Goal: Task Accomplishment & Management: Manage account settings

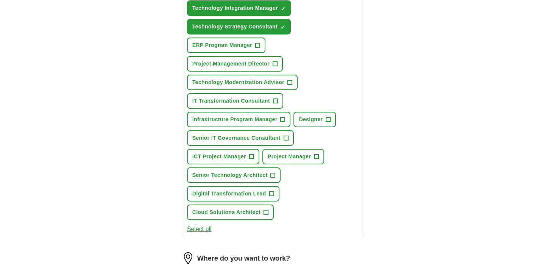
scroll to position [434, 0]
click at [0, 0] on span "×" at bounding box center [0, 0] width 0 height 0
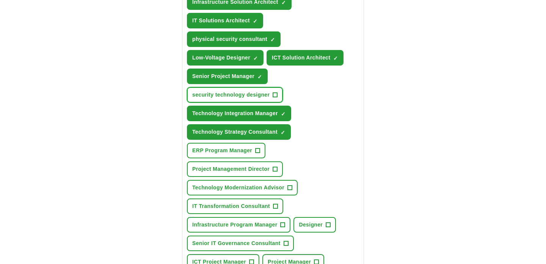
scroll to position [327, 0]
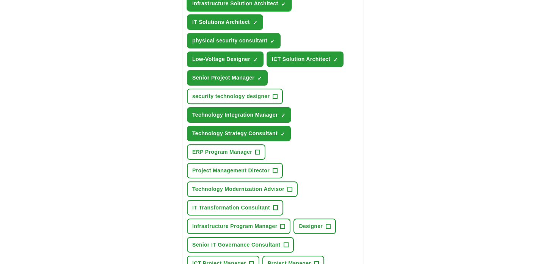
click at [0, 0] on span "×" at bounding box center [0, 0] width 0 height 0
click at [278, 8] on span "Infrastructure Solution Architect" at bounding box center [235, 4] width 86 height 8
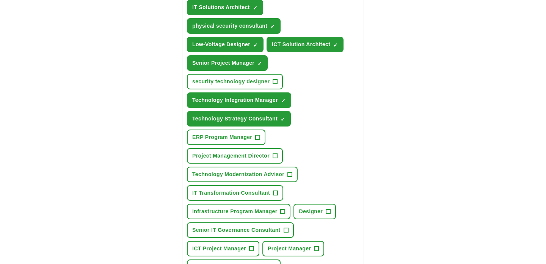
scroll to position [342, 0]
click at [236, 52] on button "Low-Voltage Designer ✓ ×" at bounding box center [225, 45] width 77 height 16
click at [194, 49] on span "Low-Voltage Designer" at bounding box center [221, 45] width 58 height 8
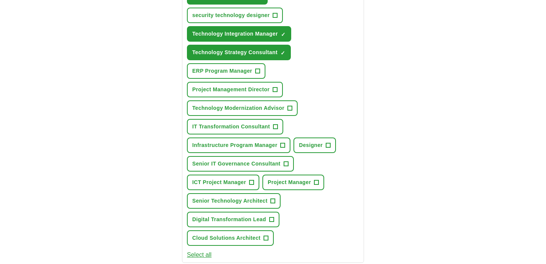
scroll to position [409, 0]
click at [266, 112] on span "Technology Modernization Advisor" at bounding box center [238, 108] width 92 height 8
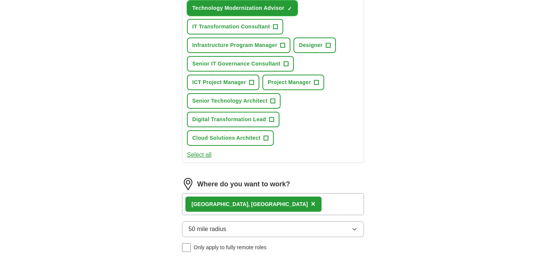
scroll to position [510, 0]
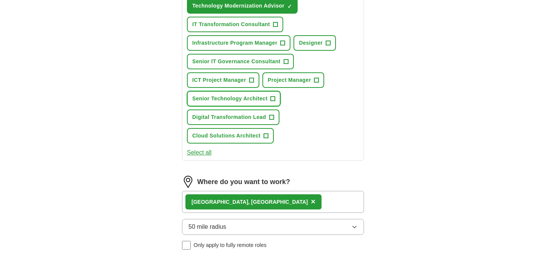
click at [245, 103] on span "Senior Technology Architect" at bounding box center [229, 99] width 75 height 8
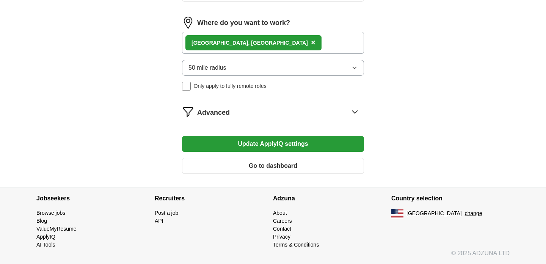
scroll to position [767, 0]
click at [255, 152] on button "Update ApplyIQ settings" at bounding box center [273, 144] width 182 height 16
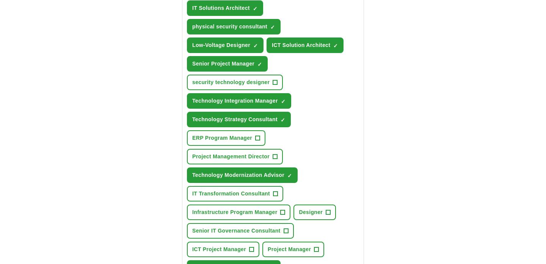
scroll to position [341, 0]
click at [0, 0] on span "×" at bounding box center [0, 0] width 0 height 0
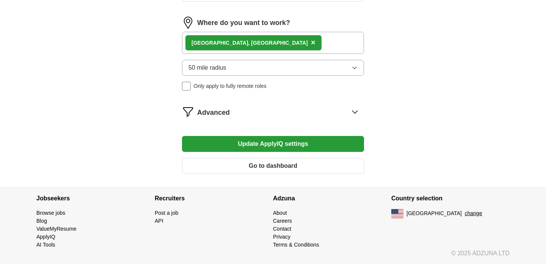
scroll to position [819, 0]
click at [280, 136] on button "Update ApplyIQ settings" at bounding box center [273, 144] width 182 height 16
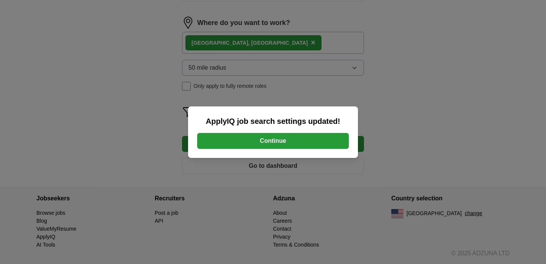
click at [277, 140] on button "Continue" at bounding box center [273, 141] width 152 height 16
